Goal: Share content: Share content

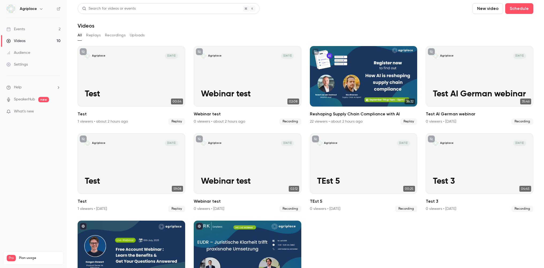
click at [49, 33] on link "Events 2" at bounding box center [33, 29] width 67 height 12
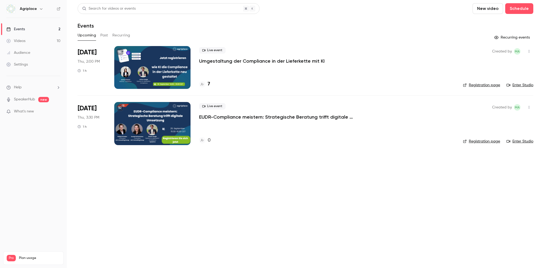
click at [486, 84] on link "Registration page" at bounding box center [481, 84] width 37 height 5
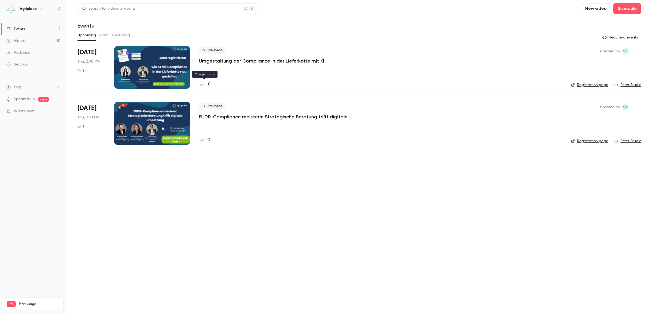
click at [209, 84] on h4 "7" at bounding box center [208, 83] width 2 height 7
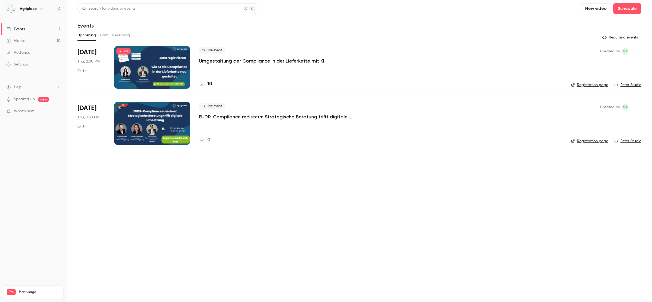
click at [28, 27] on link "Events 2" at bounding box center [33, 29] width 67 height 12
click at [107, 37] on button "Past" at bounding box center [104, 35] width 8 height 9
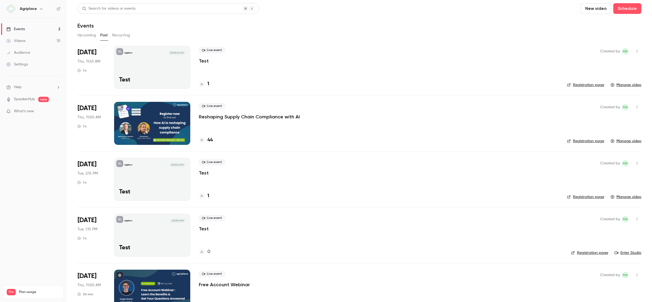
click at [166, 124] on div at bounding box center [152, 123] width 76 height 43
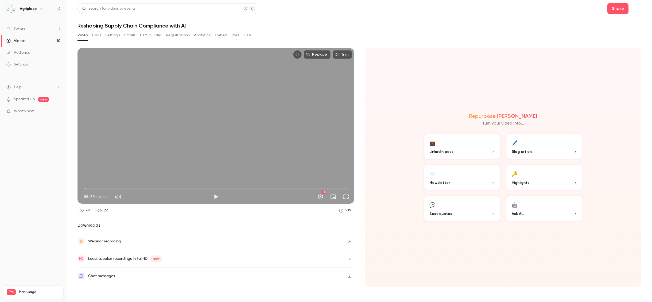
click at [132, 188] on span "00:00" at bounding box center [216, 188] width 264 height 9
click at [350, 197] on button "Full screen" at bounding box center [346, 196] width 11 height 11
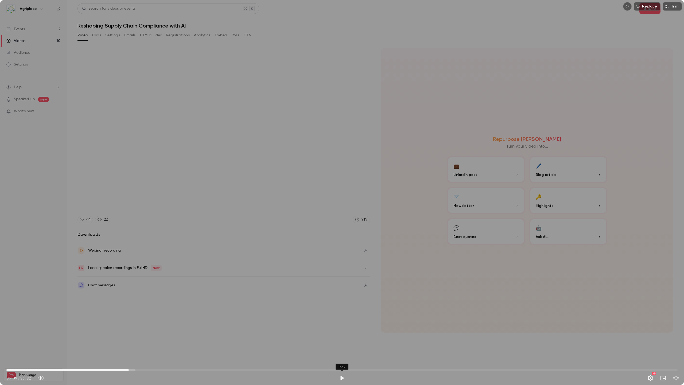
click at [342, 267] on button "Play" at bounding box center [342, 378] width 11 height 11
type input "*****"
click at [169, 72] on div "Replace Trim 07:06 07:06 / 36:32 HD" at bounding box center [342, 192] width 684 height 385
type input "***"
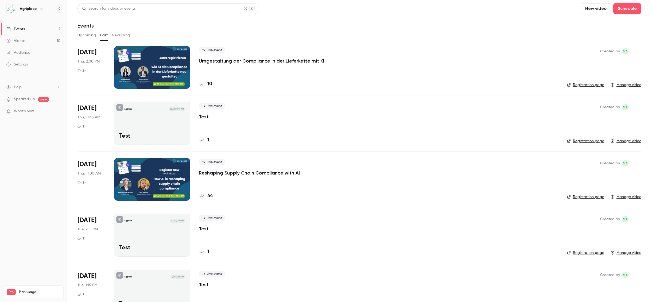
click at [103, 36] on button "Past" at bounding box center [104, 35] width 8 height 9
click at [162, 68] on div at bounding box center [152, 67] width 76 height 43
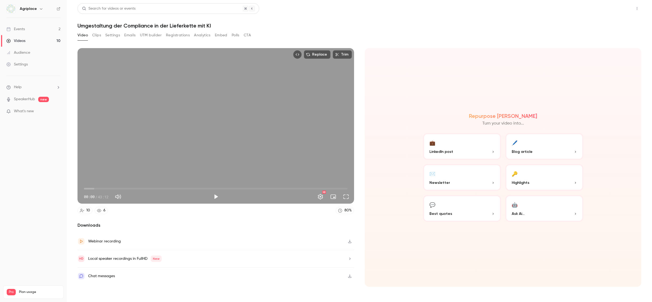
click at [543, 9] on button "Share" at bounding box center [618, 8] width 21 height 11
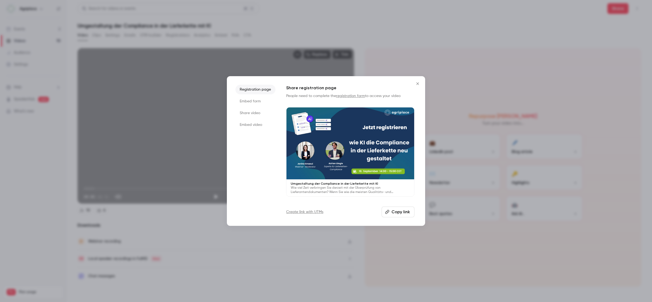
click at [259, 114] on li "Share video" at bounding box center [256, 113] width 40 height 10
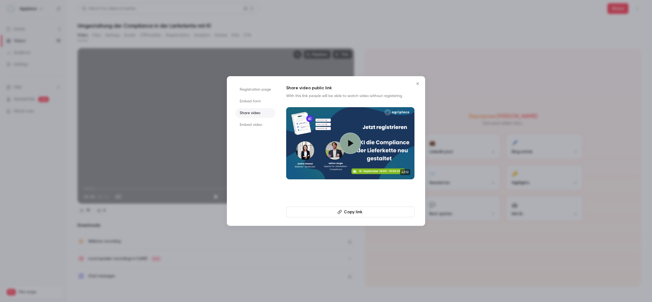
click at [349, 209] on button "Copy link" at bounding box center [350, 212] width 128 height 11
click at [418, 83] on icon "Close" at bounding box center [418, 84] width 6 height 4
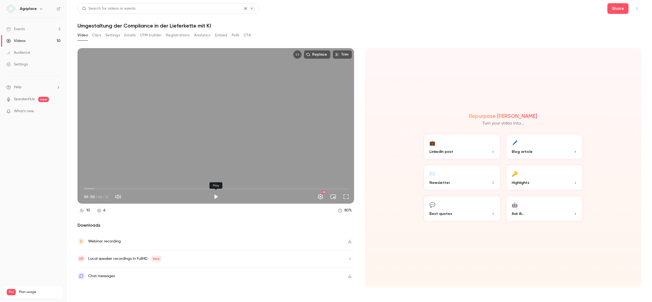
click at [218, 198] on button "Play" at bounding box center [216, 196] width 11 height 11
click at [347, 196] on button "Full screen" at bounding box center [346, 196] width 11 height 11
click at [215, 195] on button "Pause" at bounding box center [216, 196] width 11 height 11
click at [543, 11] on button "Share" at bounding box center [618, 8] width 21 height 11
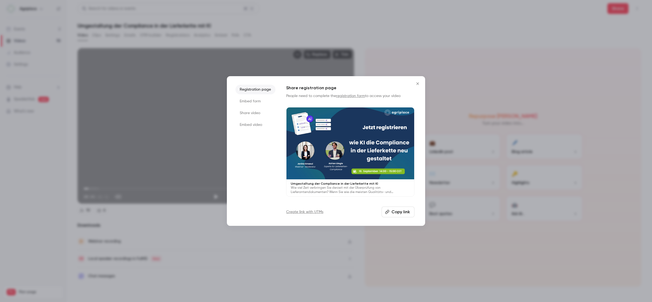
click at [250, 102] on li "Embed form" at bounding box center [256, 102] width 40 height 10
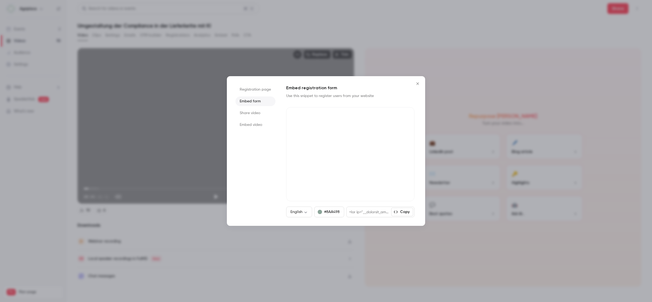
click at [250, 113] on li "Share video" at bounding box center [256, 113] width 40 height 10
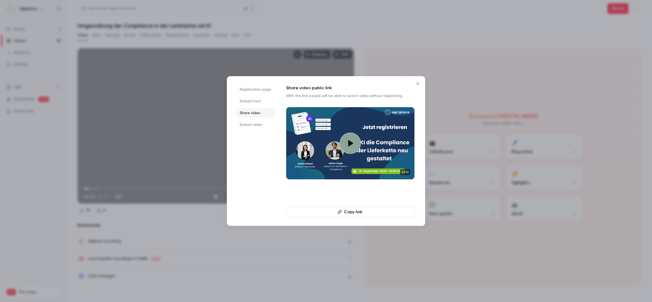
click at [352, 212] on button "Copy link" at bounding box center [350, 212] width 128 height 11
click at [418, 83] on icon "Close" at bounding box center [418, 84] width 6 height 4
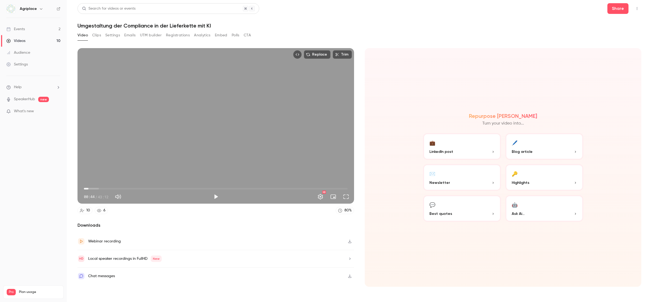
click at [231, 156] on div "Replace Trim 00:44 00:44 / 43:12 HD" at bounding box center [216, 126] width 277 height 156
click at [543, 9] on button "Top Bar Actions" at bounding box center [637, 8] width 9 height 9
click at [543, 8] on div at bounding box center [326, 151] width 652 height 302
click at [543, 8] on button "Share" at bounding box center [618, 8] width 21 height 11
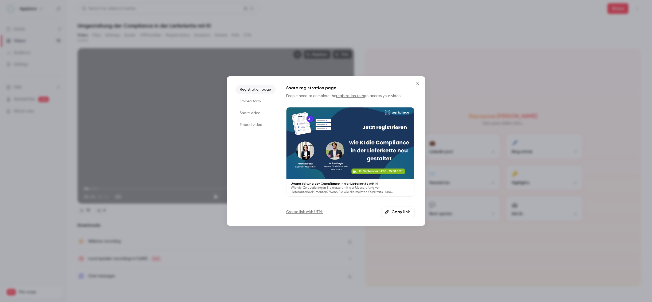
click at [419, 85] on icon "Close" at bounding box center [418, 84] width 6 height 4
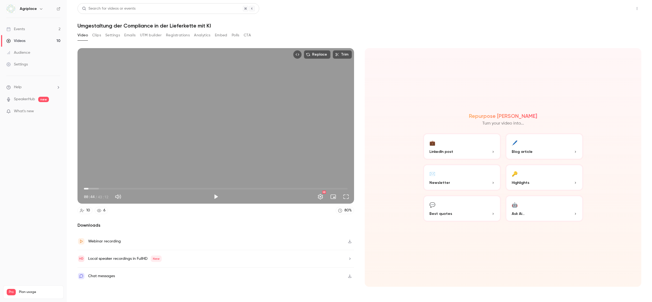
click at [543, 9] on button "Share" at bounding box center [618, 8] width 21 height 11
type input "****"
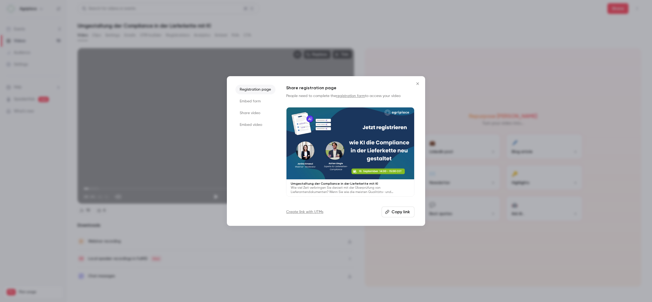
click at [252, 111] on li "Share video" at bounding box center [256, 113] width 40 height 10
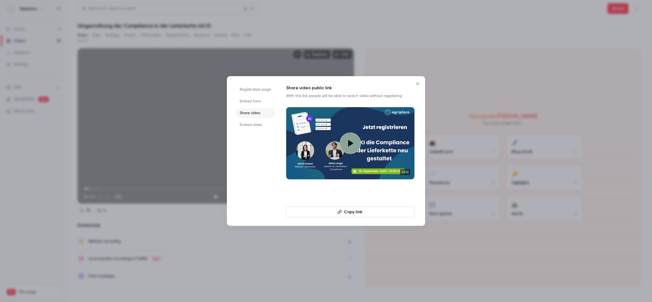
click at [345, 211] on button "Copy link" at bounding box center [350, 212] width 128 height 11
